Goal: Task Accomplishment & Management: Manage account settings

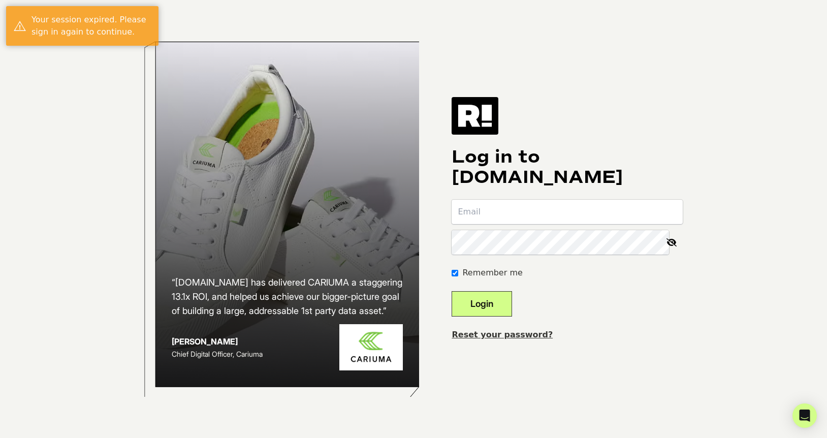
click at [537, 223] on input "email" at bounding box center [567, 212] width 231 height 24
click at [538, 213] on input "email" at bounding box center [567, 212] width 231 height 24
click at [0, 437] on com-1password-button at bounding box center [0, 438] width 0 height 0
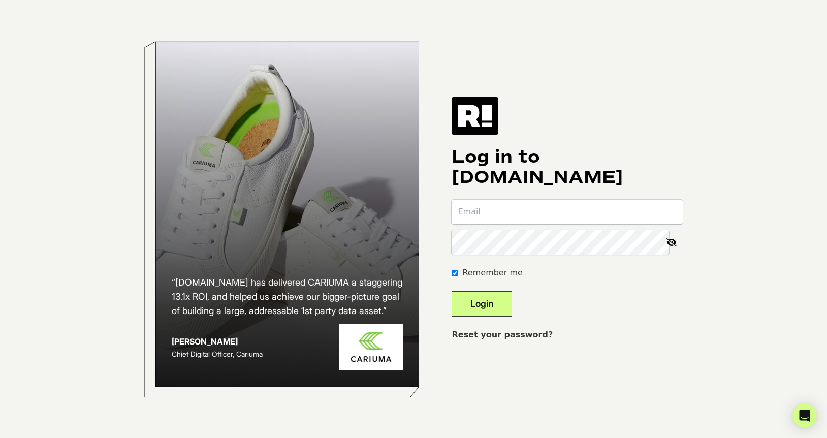
click at [521, 212] on input "email" at bounding box center [567, 212] width 231 height 24
click at [0, 437] on com-1password-button at bounding box center [0, 438] width 0 height 0
click at [591, 213] on input "email" at bounding box center [567, 212] width 231 height 24
type input "sheppner@theproscloset.com"
click at [512, 299] on button "Login" at bounding box center [482, 303] width 60 height 25
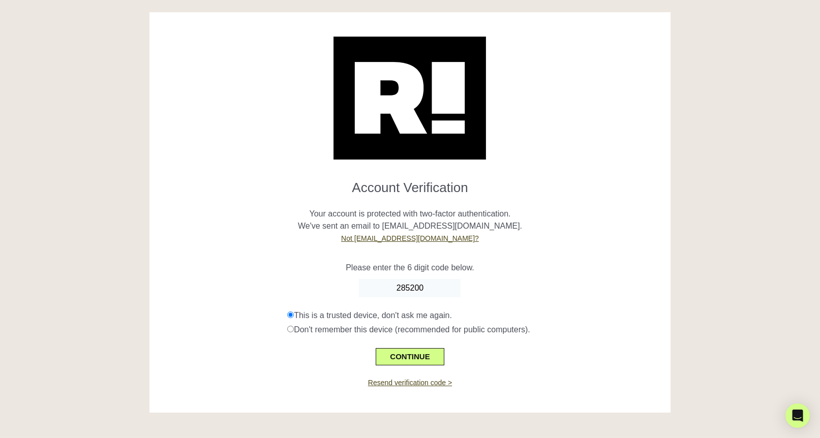
type input "285200"
click at [612, 128] on div at bounding box center [410, 91] width 506 height 135
click at [411, 357] on button "CONTINUE" at bounding box center [410, 356] width 68 height 17
